Goal: Communication & Community: Answer question/provide support

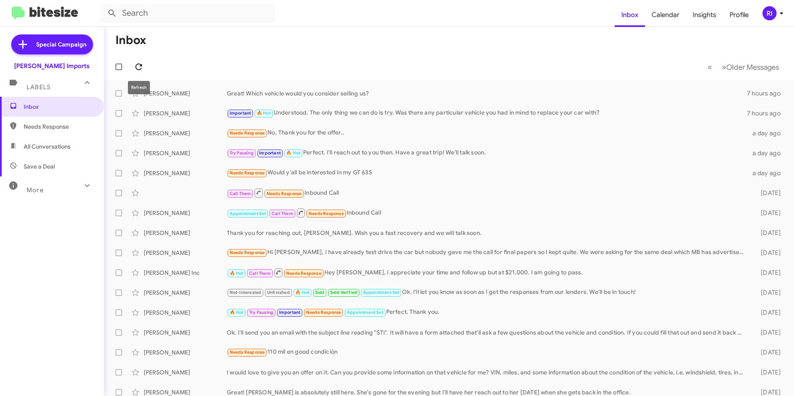
click at [139, 64] on icon at bounding box center [138, 67] width 7 height 7
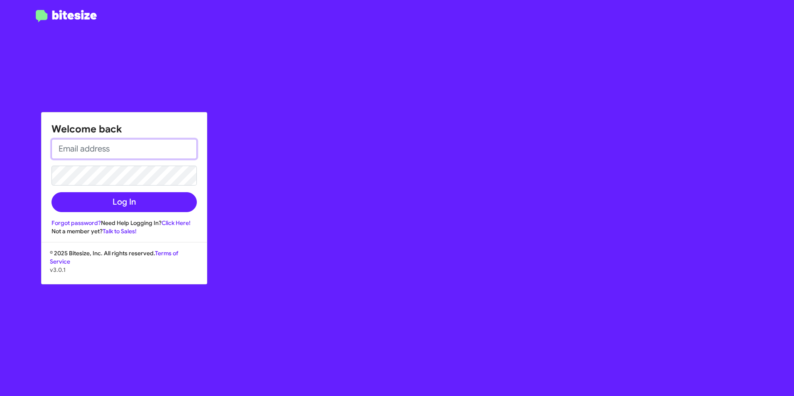
type input "[EMAIL_ADDRESS][DOMAIN_NAME]"
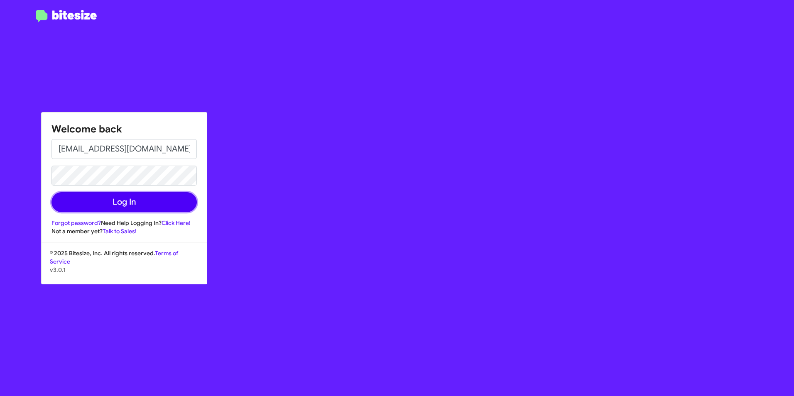
click at [94, 206] on button "Log In" at bounding box center [124, 202] width 145 height 20
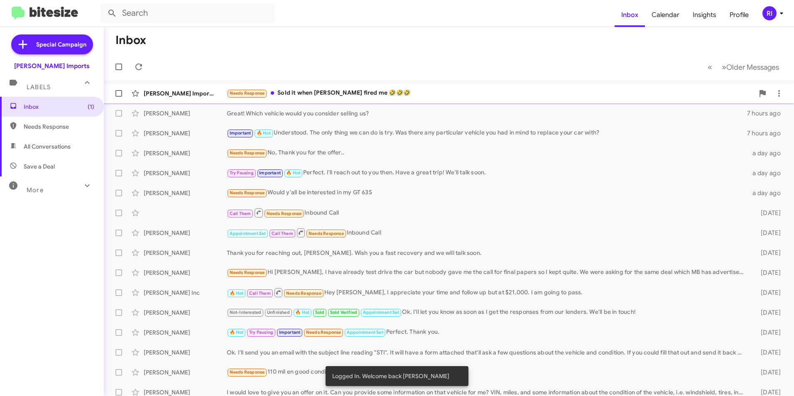
click at [318, 91] on div "Needs Response Sold it when [PERSON_NAME] fired me 🤣🤣🤣" at bounding box center [491, 93] width 528 height 10
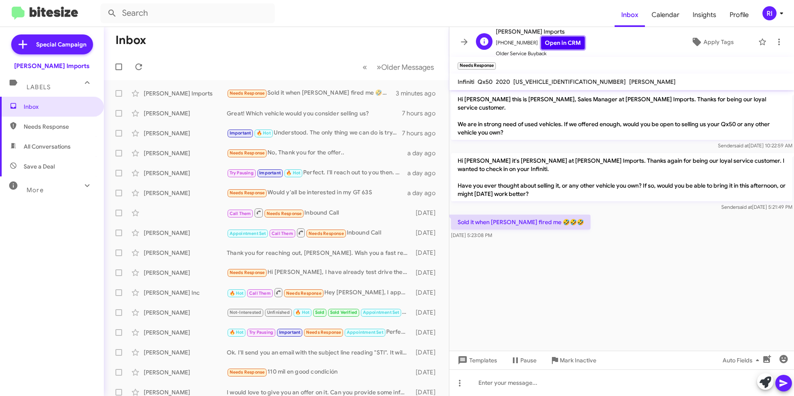
click at [548, 45] on link "Open in CRM" at bounding box center [563, 43] width 44 height 13
click at [47, 101] on span "Inbox" at bounding box center [52, 107] width 104 height 20
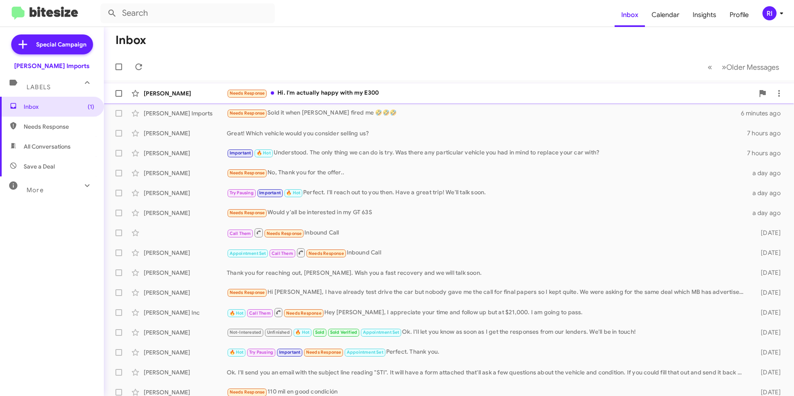
click at [339, 92] on div "Needs Response Hi. I'm actually happy with my E300" at bounding box center [491, 93] width 528 height 10
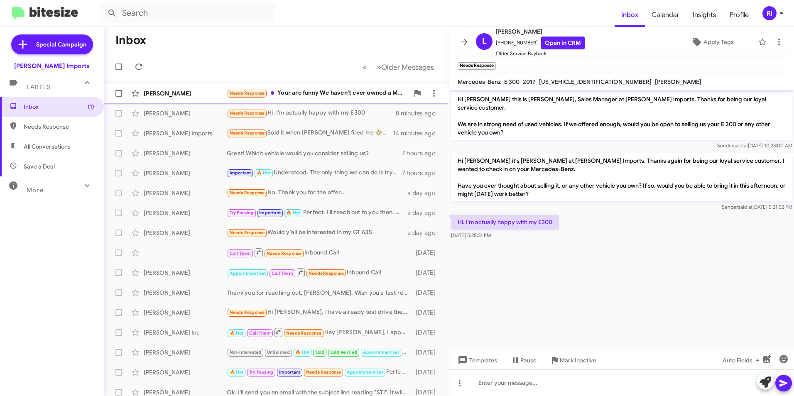
click at [324, 96] on div "Needs Response Your are funny We haven't ever owned a Mercedes-Benz" at bounding box center [318, 93] width 182 height 10
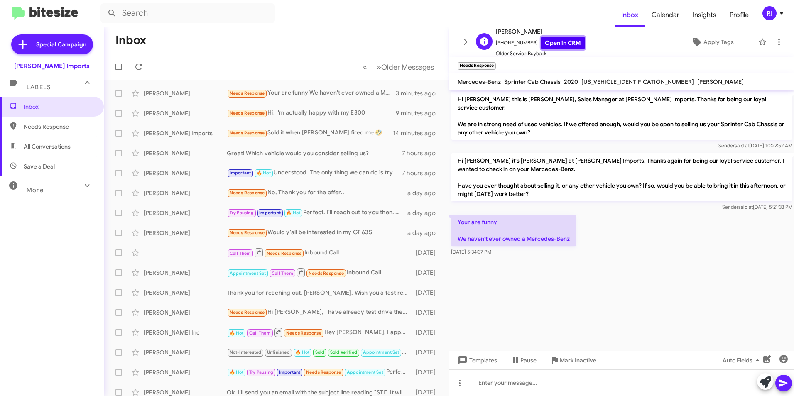
click at [542, 41] on link "Open in CRM" at bounding box center [563, 43] width 44 height 13
click at [142, 66] on icon at bounding box center [138, 67] width 7 height 7
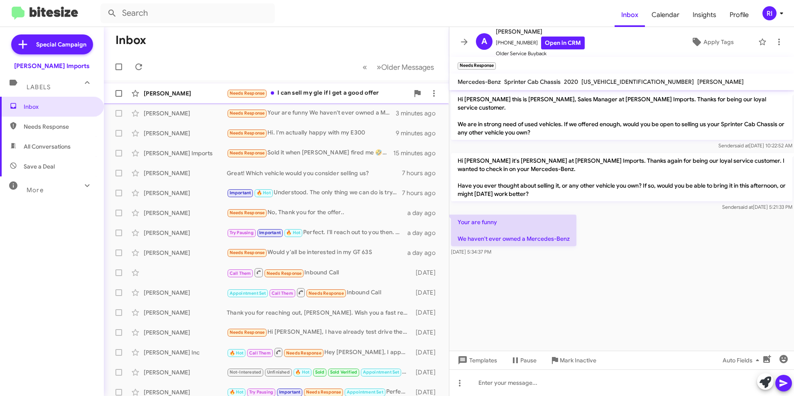
click at [346, 92] on div "Needs Response I can sell my gle if I get a good offer" at bounding box center [318, 93] width 182 height 10
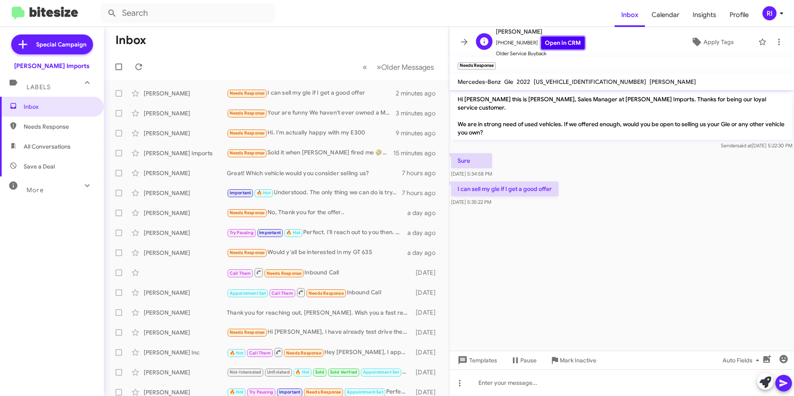
click at [550, 40] on link "Open in CRM" at bounding box center [563, 43] width 44 height 13
click at [557, 38] on link "Open in CRM" at bounding box center [563, 43] width 44 height 13
click at [460, 42] on icon at bounding box center [464, 42] width 10 height 10
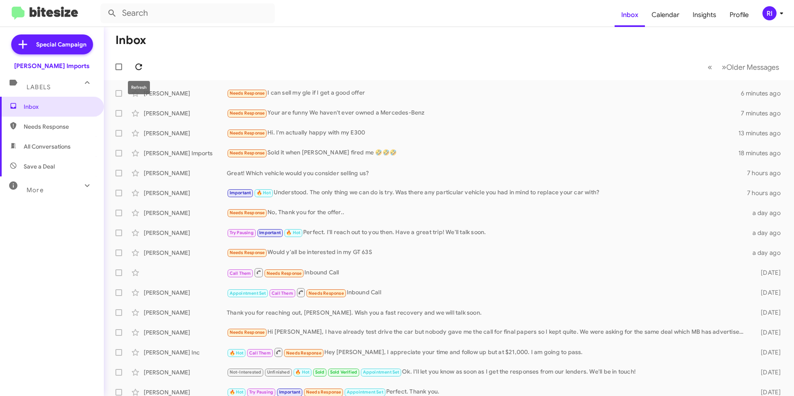
click at [134, 64] on icon at bounding box center [139, 67] width 10 height 10
click at [135, 65] on icon at bounding box center [139, 67] width 10 height 10
